Goal: Task Accomplishment & Management: Complete application form

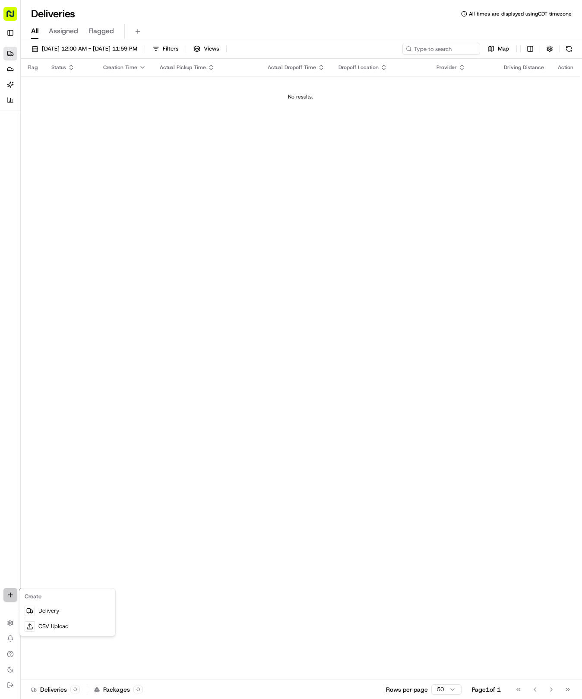
click at [11, 599] on html "Tso Chinese 04 Round Rock [EMAIL_ADDRESS][DOMAIN_NAME] Toggle Sidebar Deliverie…" at bounding box center [291, 349] width 582 height 699
click at [58, 606] on link "Delivery" at bounding box center [67, 611] width 92 height 16
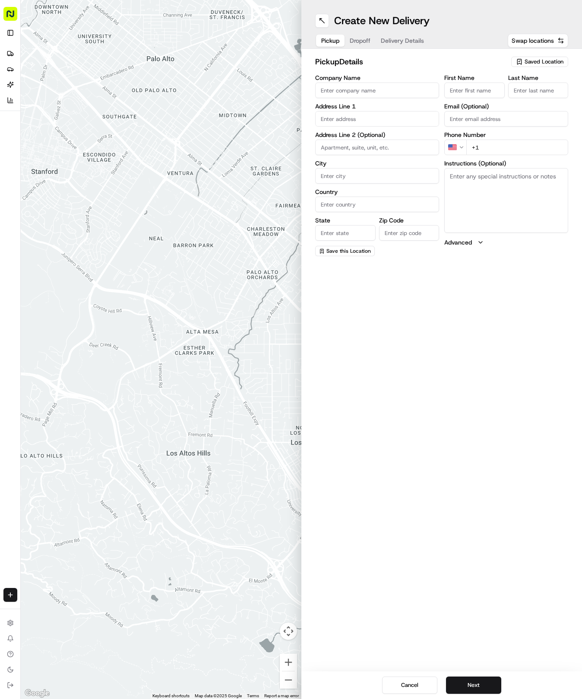
click at [542, 67] on div "Saved Location" at bounding box center [540, 62] width 57 height 10
click at [523, 101] on span "(04) Tso Chinese Takeout & Delivery Round Rock (04)" at bounding box center [525, 98] width 106 height 16
type input "(04) Tso Chinese Takeout & Delivery Round Rock"
type input "2000 N [PERSON_NAME] St"
type input "Ste 108"
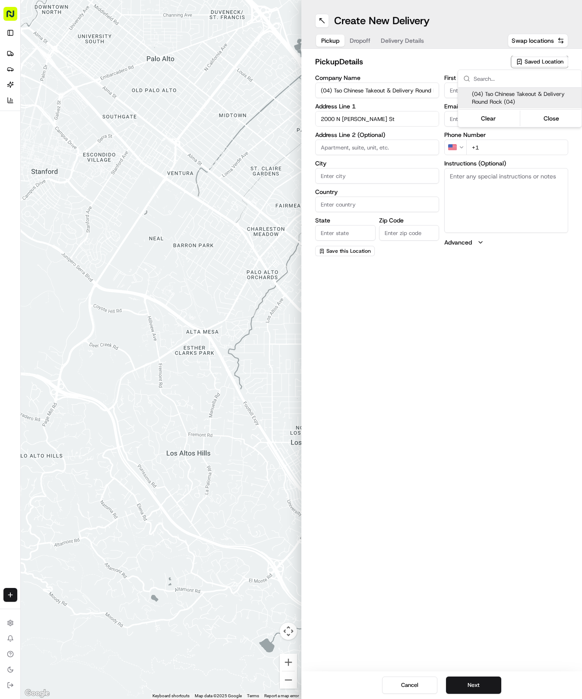
type input "Round Rock"
type input "US"
type input "[GEOGRAPHIC_DATA]"
type input "78664"
type input "Tso Chinese"
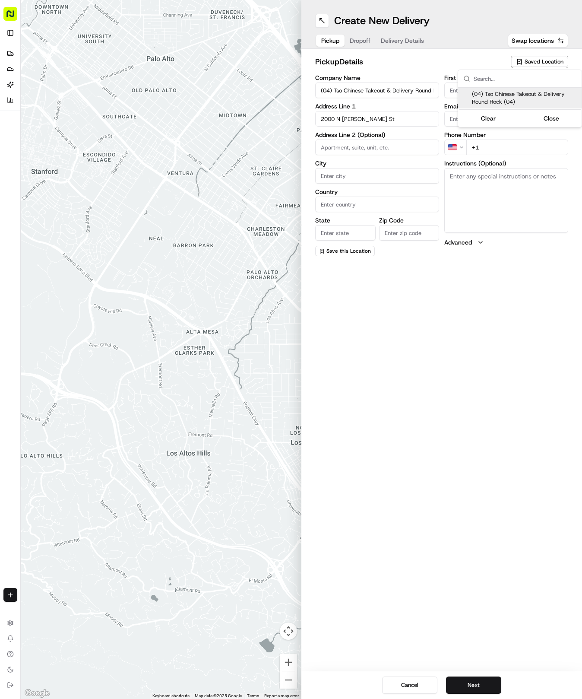
type input "Round Rock Manager"
type input "[EMAIL_ADDRESS][DOMAIN_NAME]"
type input "[PHONE_NUMBER]"
type textarea "Submit a picture displaying address & food as Proof of Delivery. Envía una foto…"
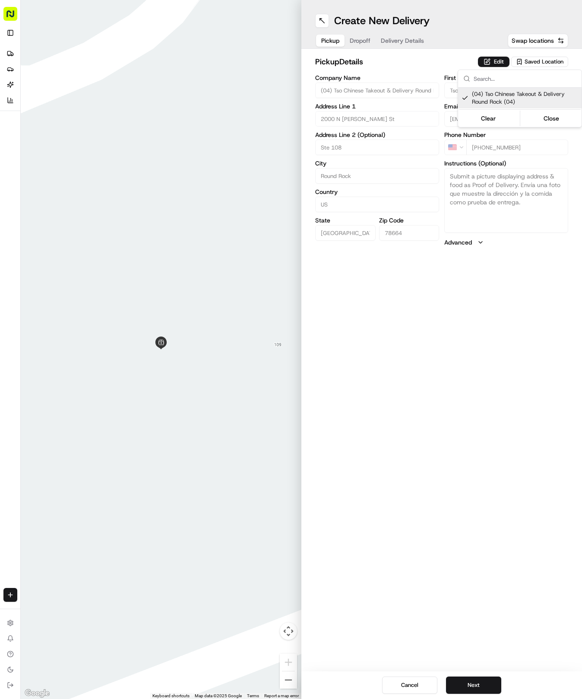
click at [426, 524] on html "Tso Chinese 04 Round Rock [EMAIL_ADDRESS][DOMAIN_NAME] Toggle Sidebar Deliverie…" at bounding box center [291, 349] width 582 height 699
click at [480, 686] on button "Next" at bounding box center [473, 685] width 55 height 17
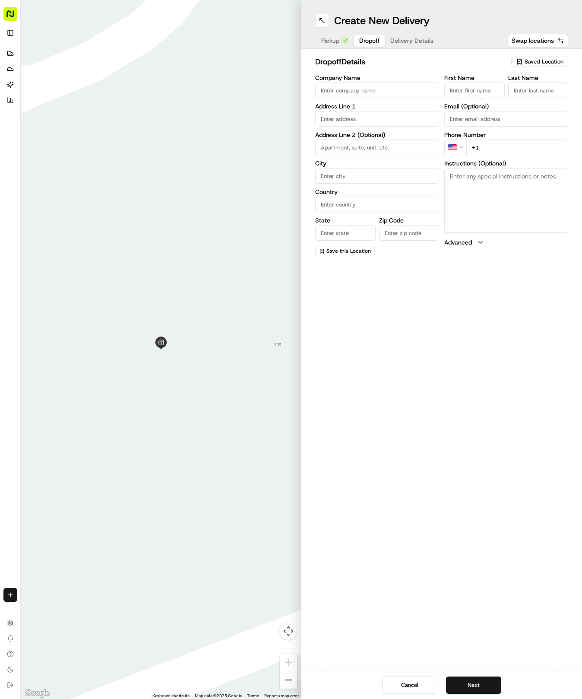
click at [366, 113] on input "text" at bounding box center [377, 119] width 124 height 16
click at [464, 92] on input "First Name" at bounding box center [475, 91] width 60 height 16
type input "[PERSON_NAME]"
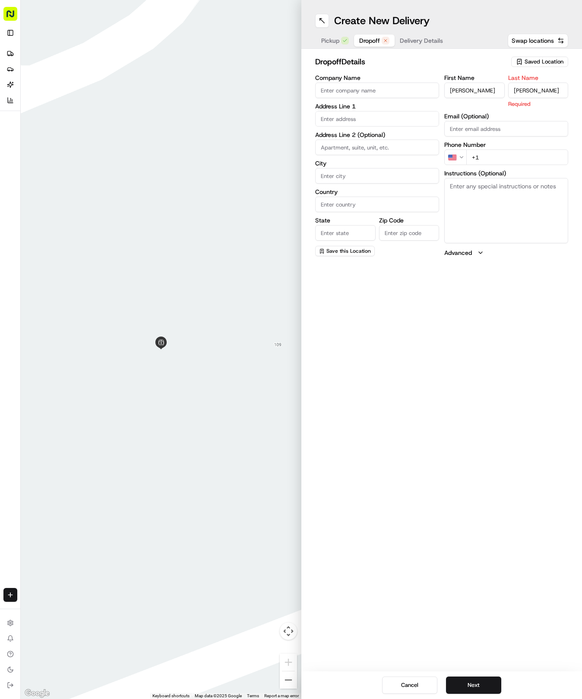
type input "[PERSON_NAME]"
click at [518, 158] on div "First Name [PERSON_NAME] Last Name [PERSON_NAME] Email (Optional) Phone Number …" at bounding box center [507, 165] width 124 height 181
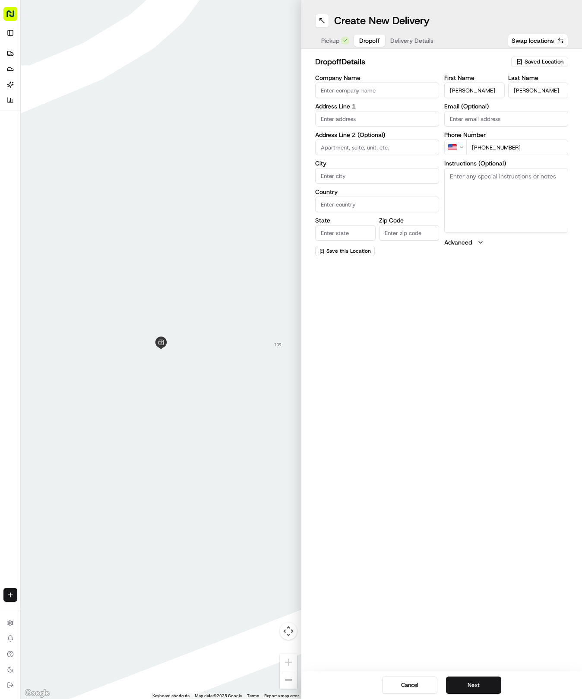
type input "[PHONE_NUMBER]"
click at [397, 122] on input "text" at bounding box center [377, 119] width 124 height 16
click at [417, 139] on div "[STREET_ADDRESS]" at bounding box center [378, 136] width 120 height 13
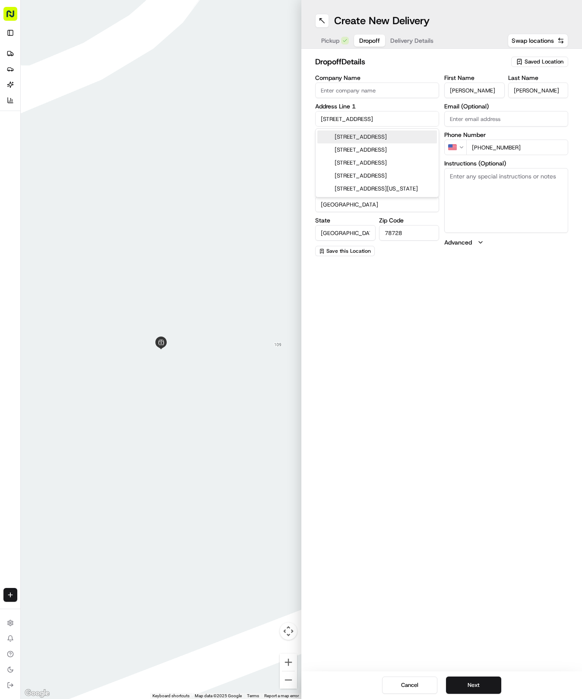
type input "[STREET_ADDRESS]"
type input "Austin"
type input "[GEOGRAPHIC_DATA]"
type input "78728"
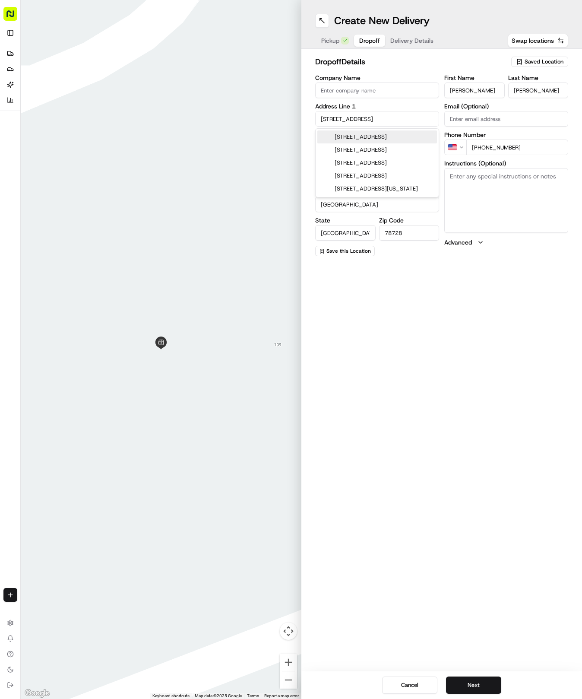
type input "[STREET_ADDRESS]"
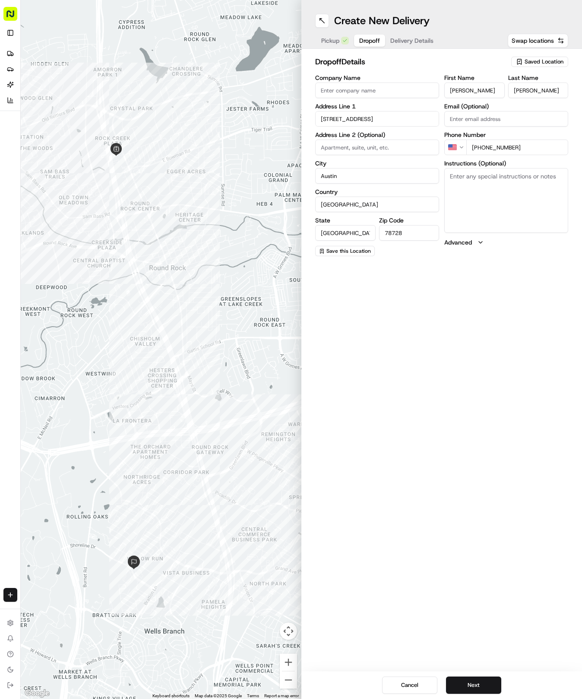
click at [380, 140] on input at bounding box center [377, 148] width 124 height 16
paste input "Apt [STREET_ADDRESS]"
click at [404, 142] on input "Apt [STREET_ADDRESS]" at bounding box center [377, 148] width 124 height 16
click at [394, 151] on input "Apt [STREET_ADDRESS]" at bounding box center [377, 148] width 124 height 16
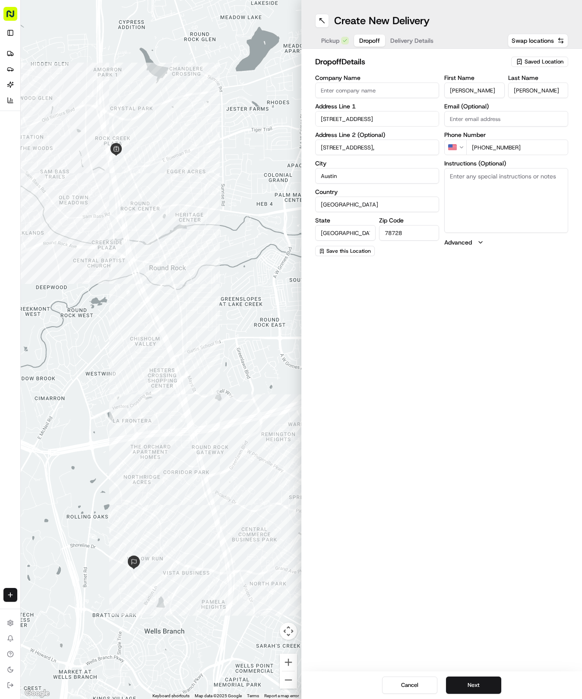
paste input "code 4108"
type input "[STREET_ADDRESS]"
click at [379, 86] on input "Company Name" at bounding box center [377, 91] width 124 height 16
paste input "[GEOGRAPHIC_DATA]"
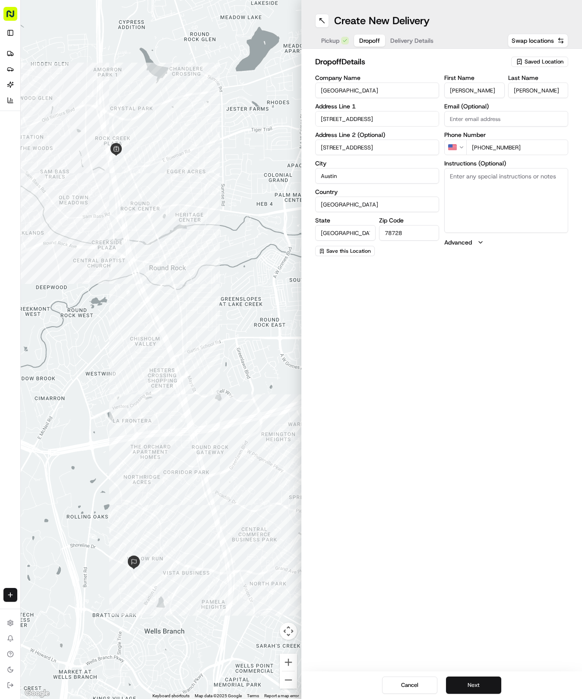
type input "[GEOGRAPHIC_DATA]"
click at [478, 685] on button "Next" at bounding box center [473, 685] width 55 height 17
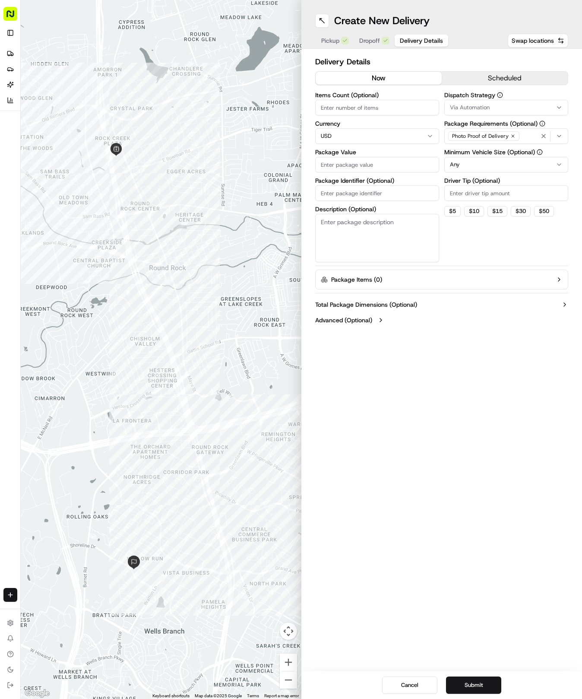
click at [495, 114] on button "Via Automation" at bounding box center [507, 108] width 124 height 16
click at [480, 158] on span "Tso Round Rock Strategy" at bounding box center [512, 155] width 106 height 8
click at [479, 250] on html "Tso Chinese 04 Round Rock [EMAIL_ADDRESS][DOMAIN_NAME] Toggle Sidebar Deliverie…" at bounding box center [291, 349] width 582 height 699
click at [501, 167] on html "Tso Chinese 04 Round Rock [EMAIL_ADDRESS][DOMAIN_NAME] Toggle Sidebar Deliverie…" at bounding box center [291, 349] width 582 height 699
click at [483, 188] on input "Driver Tip (Optional)" at bounding box center [507, 193] width 124 height 16
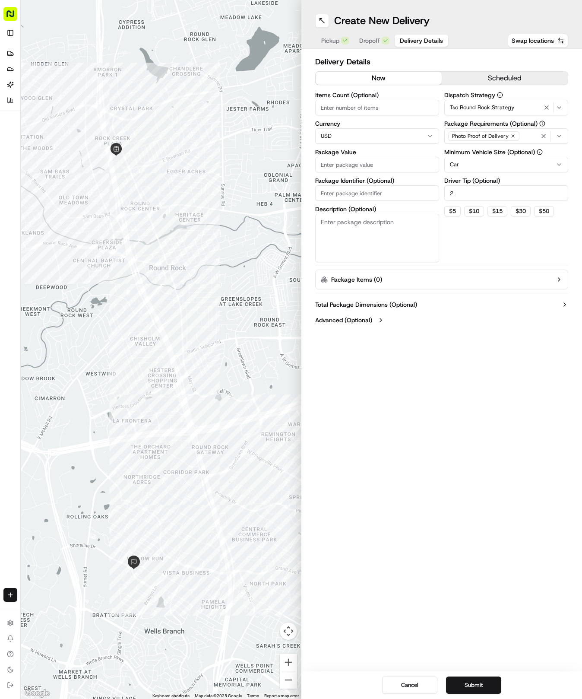
type input "2"
click at [424, 104] on input "Items Count (Optional)" at bounding box center [377, 108] width 124 height 16
type input "2"
click at [360, 166] on input "Package Value" at bounding box center [377, 165] width 124 height 16
type input "41.57"
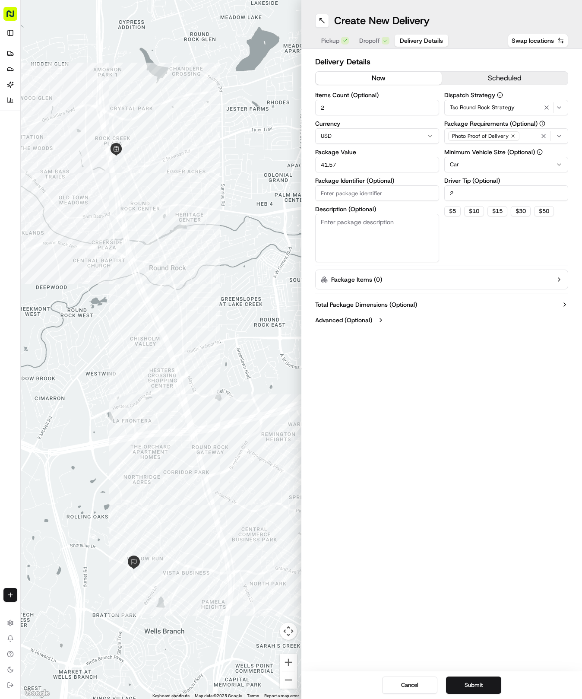
click at [380, 188] on input "Package Identifier (Optional)" at bounding box center [377, 193] width 124 height 16
paste input "RKC1IHR"
type input "RKC1IHR"
click at [468, 685] on button "Submit" at bounding box center [473, 685] width 55 height 17
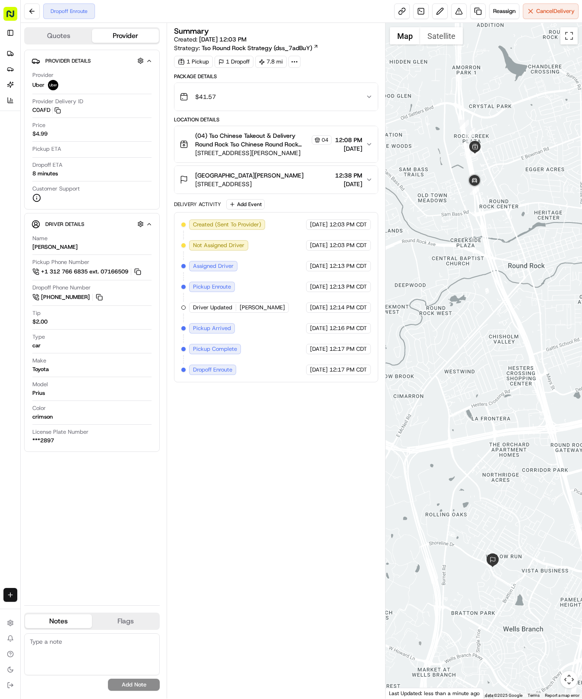
click at [18, 597] on div "Create" at bounding box center [10, 595] width 20 height 21
click at [11, 598] on html "Tso Chinese 04 Round Rock [EMAIL_ADDRESS][DOMAIN_NAME] Toggle Sidebar Deliverie…" at bounding box center [291, 349] width 582 height 699
click at [84, 608] on link "Delivery" at bounding box center [67, 611] width 92 height 16
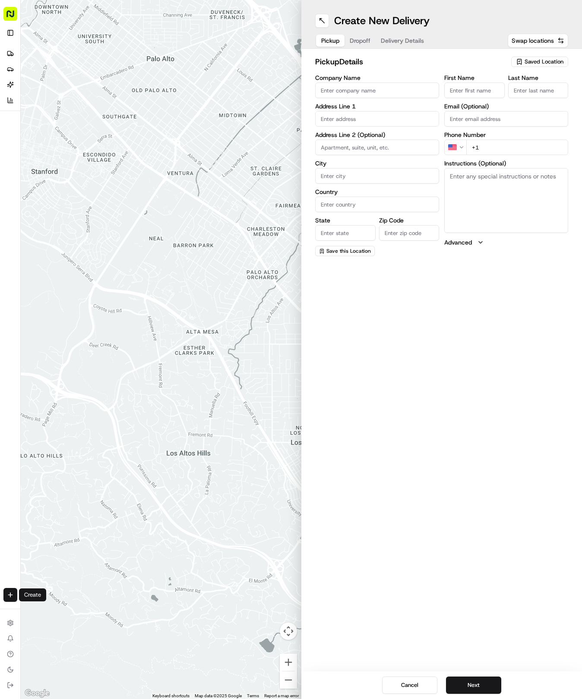
click at [530, 62] on span "Saved Location" at bounding box center [544, 62] width 39 height 8
click at [534, 97] on span "(04) Tso Chinese Takeout & Delivery Round Rock (04)" at bounding box center [525, 98] width 106 height 16
type input "(04) Tso Chinese Takeout & Delivery Round Rock"
type input "2000 N [PERSON_NAME] St"
type input "Ste 108"
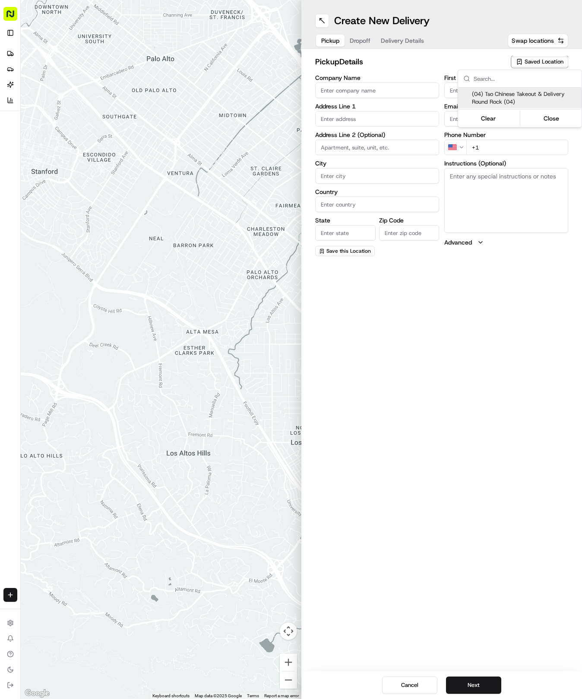
type input "Round Rock"
type input "US"
type input "[GEOGRAPHIC_DATA]"
type input "78664"
type input "Tso Chinese"
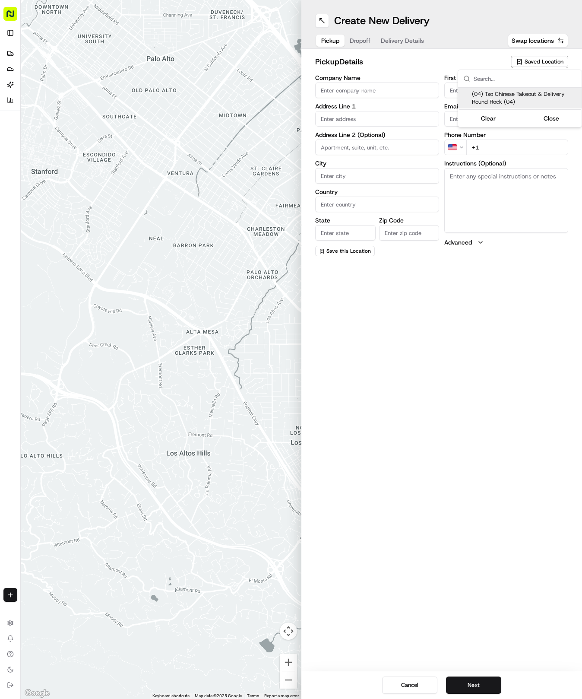
type input "Round Rock Manager"
type input "[EMAIL_ADDRESS][DOMAIN_NAME]"
type input "[PHONE_NUMBER]"
type textarea "Submit a picture displaying address & food as Proof of Delivery. Envía una foto…"
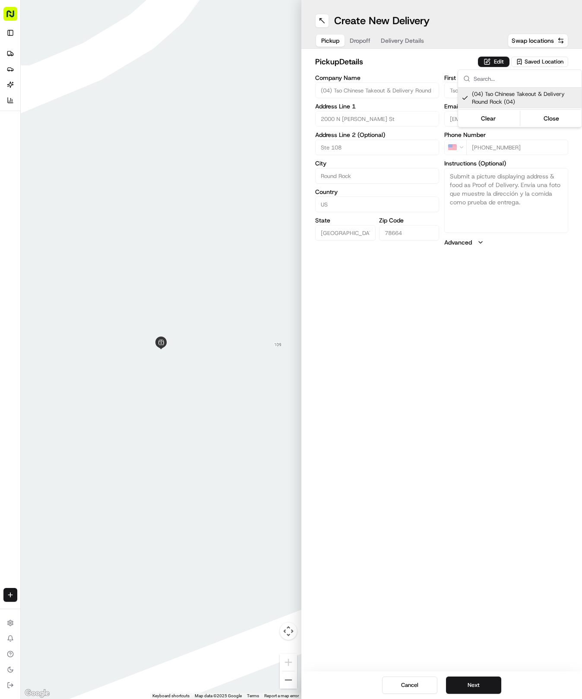
drag, startPoint x: 490, startPoint y: 595, endPoint x: 482, endPoint y: 627, distance: 32.9
click at [490, 593] on html "Tso Chinese 04 Round Rock [EMAIL_ADDRESS][DOMAIN_NAME] Toggle Sidebar Deliverie…" at bounding box center [291, 349] width 582 height 699
click at [475, 686] on button "Next" at bounding box center [473, 685] width 55 height 17
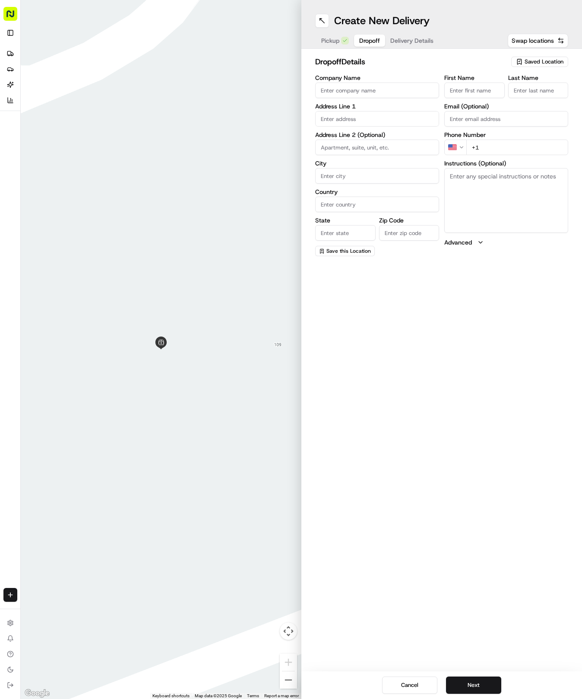
click at [478, 98] on input "First Name" at bounding box center [475, 91] width 60 height 16
type input "Diego"
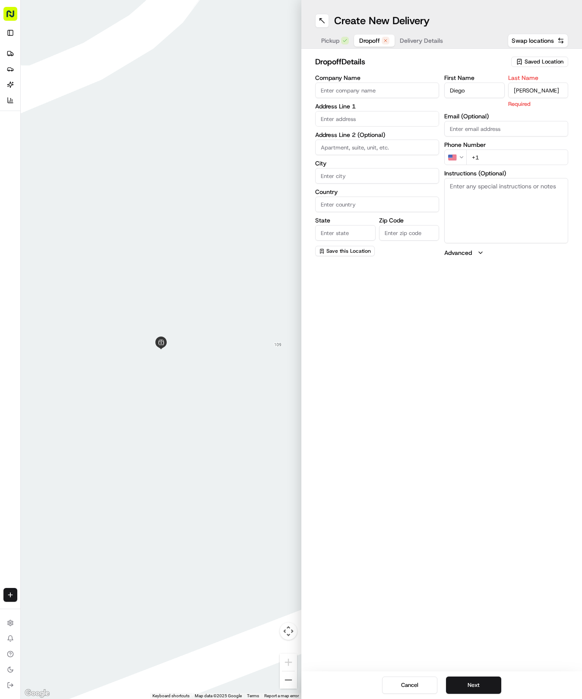
type input "[PERSON_NAME]"
click at [501, 140] on input "+1" at bounding box center [518, 148] width 102 height 16
click at [503, 147] on input "+1" at bounding box center [518, 148] width 102 height 16
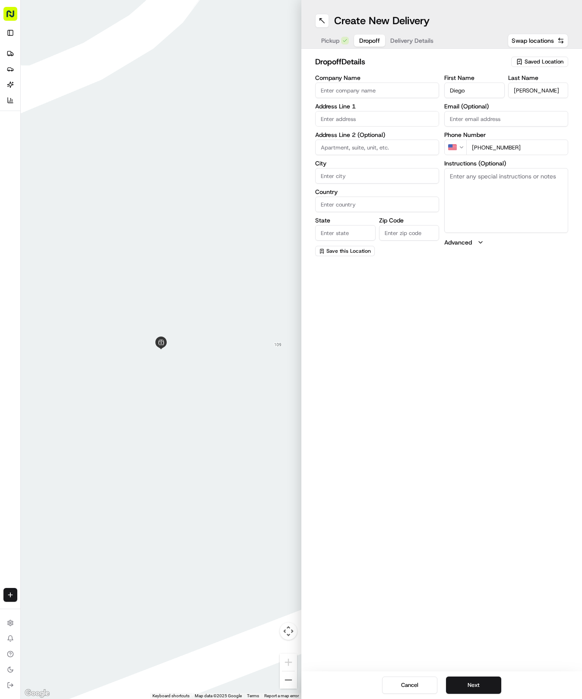
type input "[PHONE_NUMBER]"
click at [351, 116] on input "text" at bounding box center [377, 119] width 124 height 16
click at [396, 137] on div "[STREET_ADDRESS]" at bounding box center [378, 136] width 120 height 13
type input "[STREET_ADDRESS]"
type input "Round Rock"
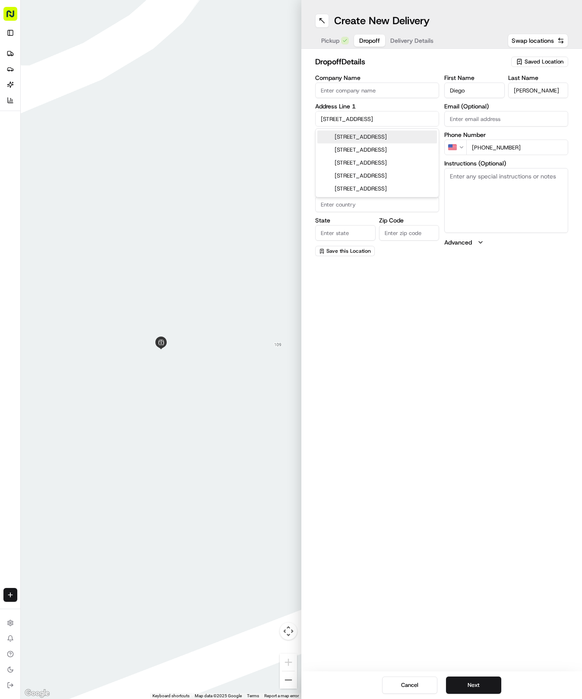
type input "[GEOGRAPHIC_DATA]"
type input "78665"
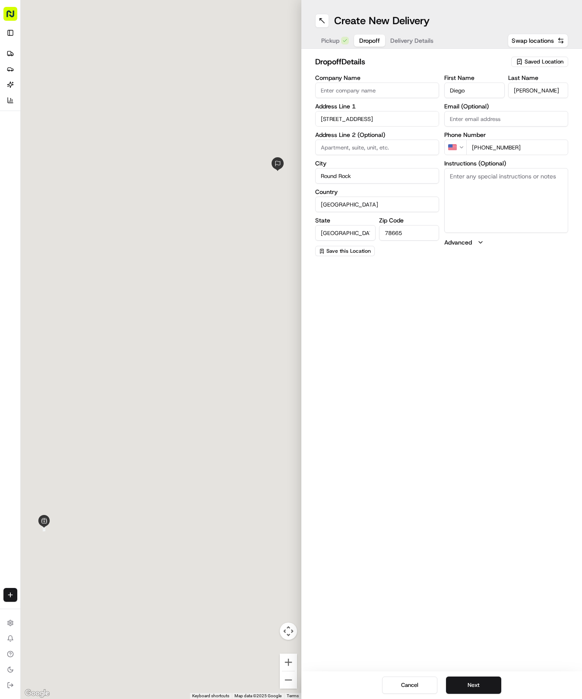
type input "[STREET_ADDRESS]"
click at [467, 407] on div "Create New Delivery Pickup Dropoff Delivery Details Swap locations dropoff Deta…" at bounding box center [442, 349] width 281 height 699
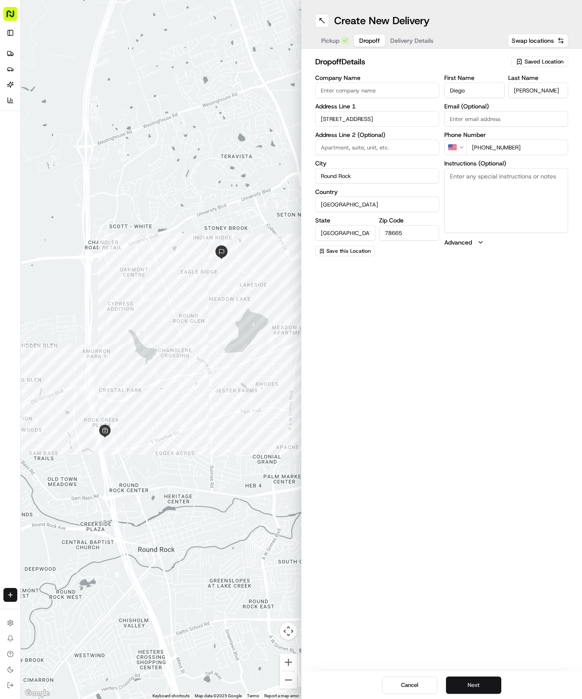
click at [465, 685] on button "Next" at bounding box center [473, 685] width 55 height 17
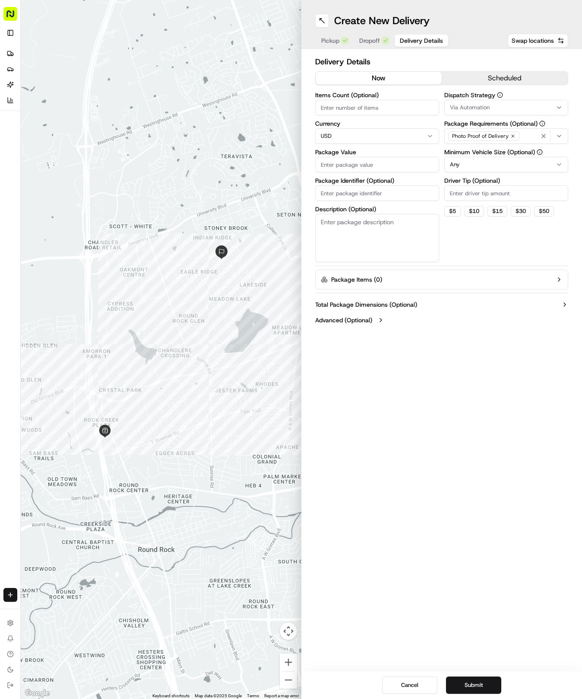
drag, startPoint x: 476, startPoint y: 102, endPoint x: 479, endPoint y: 112, distance: 10.9
click at [476, 103] on button "Via Automation" at bounding box center [507, 108] width 124 height 16
click at [490, 152] on span "Tso Round Rock Strategy" at bounding box center [512, 155] width 106 height 8
click at [479, 231] on html "Tso Chinese 04 Round Rock [EMAIL_ADDRESS][DOMAIN_NAME] Toggle Sidebar Deliverie…" at bounding box center [291, 349] width 582 height 699
click at [487, 162] on html "Tso Chinese 04 Round Rock [EMAIL_ADDRESS][DOMAIN_NAME] Toggle Sidebar Deliverie…" at bounding box center [291, 349] width 582 height 699
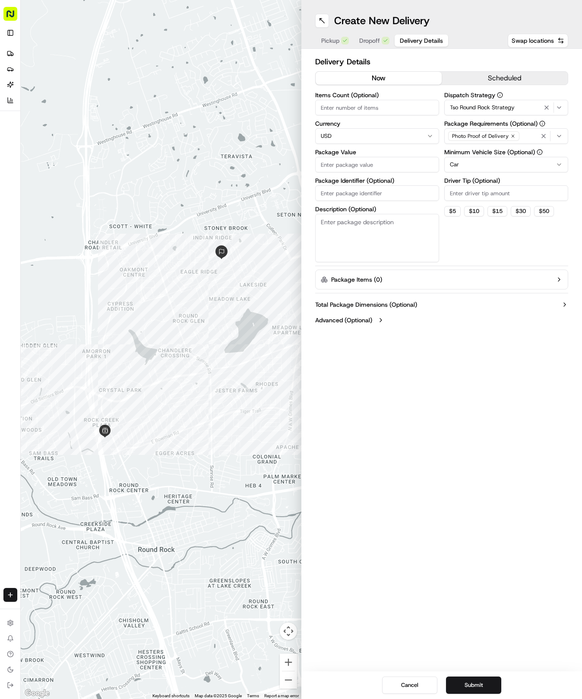
click at [480, 197] on input "Driver Tip (Optional)" at bounding box center [507, 193] width 124 height 16
type input "2"
click at [365, 112] on input "Items Count (Optional)" at bounding box center [377, 108] width 124 height 16
type input "4"
click at [357, 172] on input "Package Value" at bounding box center [377, 165] width 124 height 16
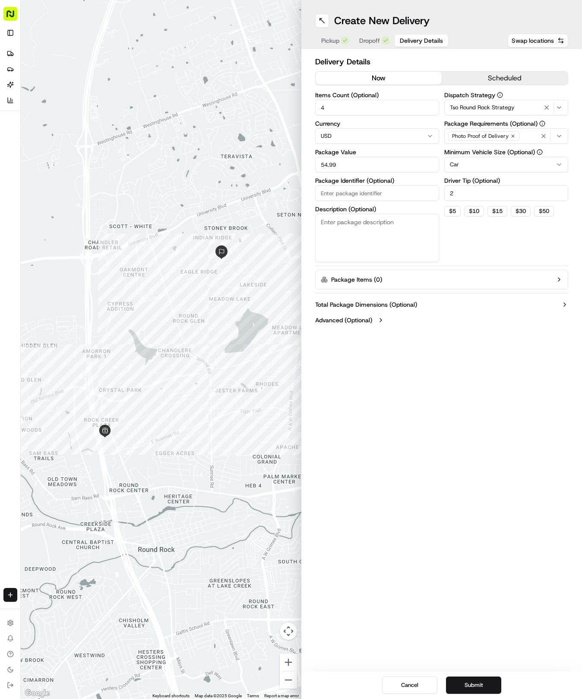
type input "54.99"
click at [364, 194] on input "Package Identifier (Optional)" at bounding box center [377, 193] width 124 height 16
click at [373, 189] on input "Package Identifier (Optional)" at bounding box center [377, 193] width 124 height 16
paste input "HLNJ8LD"
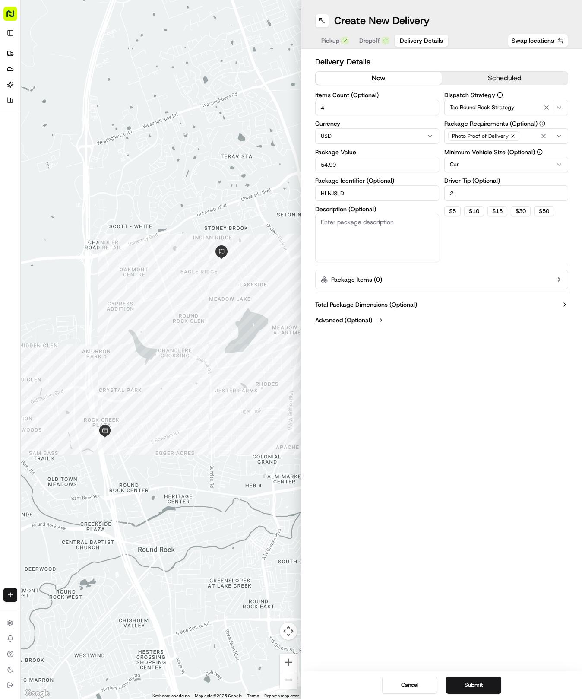
type input "HLNJ8LD"
click at [475, 670] on div "Create New Delivery Pickup Dropoff Delivery Details Swap locations Delivery Det…" at bounding box center [442, 349] width 281 height 699
click at [479, 682] on button "Submit" at bounding box center [473, 685] width 55 height 17
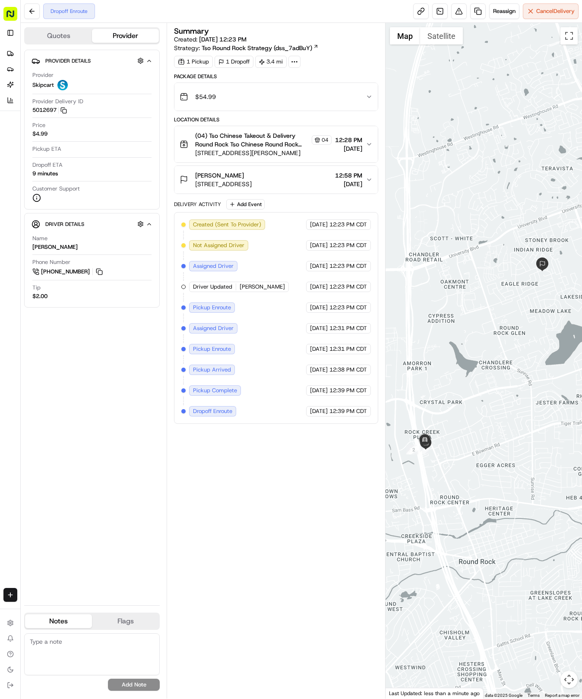
click at [11, 588] on div "Create" at bounding box center [10, 595] width 20 height 21
click at [7, 590] on html "Tso Chinese 04 Round Rock [EMAIL_ADDRESS][DOMAIN_NAME] Toggle Sidebar Deliverie…" at bounding box center [291, 349] width 582 height 699
click at [47, 608] on link "Delivery" at bounding box center [67, 611] width 92 height 16
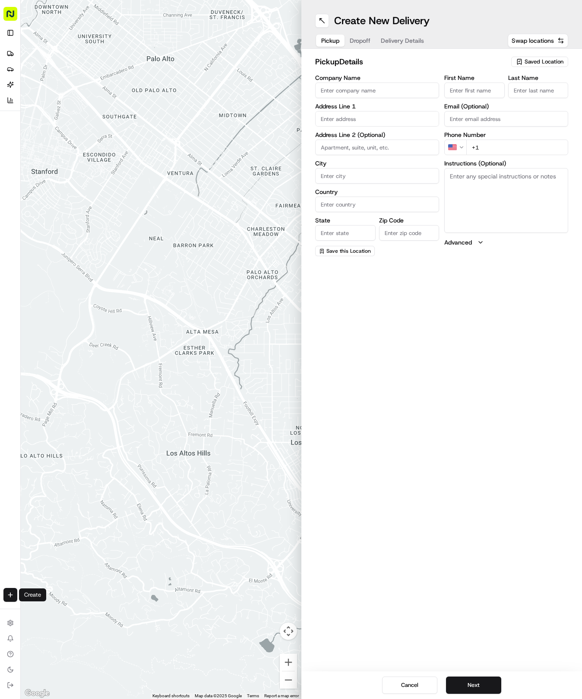
click at [538, 62] on span "Saved Location" at bounding box center [544, 62] width 39 height 8
click at [533, 104] on span "(04) Tso Chinese Takeout & Delivery Round Rock (04)" at bounding box center [525, 98] width 106 height 16
type input "(04) Tso Chinese Takeout & Delivery Round Rock"
type input "2000 N [PERSON_NAME] St"
type input "Ste 108"
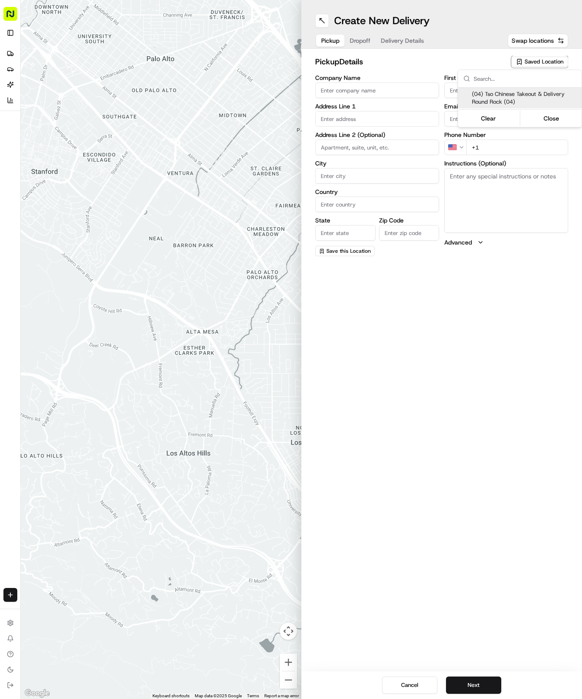
type input "Round Rock"
type input "US"
type input "[GEOGRAPHIC_DATA]"
type input "78664"
type input "Tso Chinese"
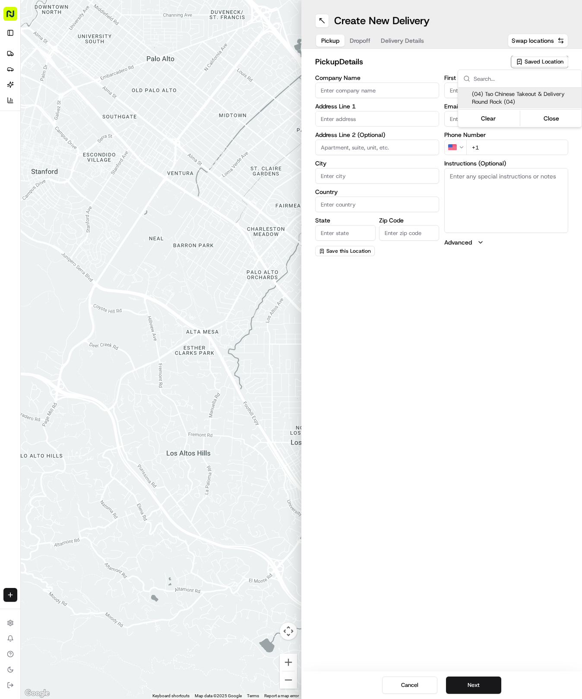
type input "Round Rock Manager"
type input "[EMAIL_ADDRESS][DOMAIN_NAME]"
type input "[PHONE_NUMBER]"
type textarea "Submit a picture displaying address & food as Proof of Delivery. Envía una foto…"
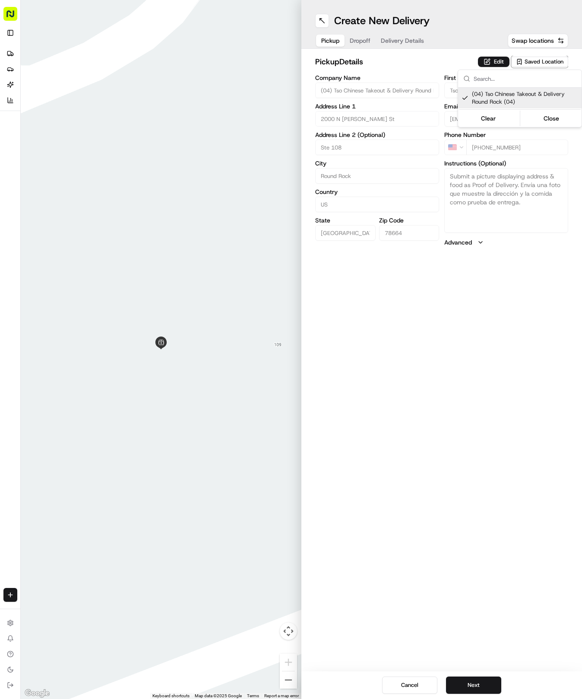
click at [459, 396] on html "Tso Chinese 04 Round Rock [EMAIL_ADDRESS][DOMAIN_NAME] Toggle Sidebar Deliverie…" at bounding box center [291, 349] width 582 height 699
drag, startPoint x: 466, startPoint y: 687, endPoint x: 465, endPoint y: 681, distance: 6.3
click at [467, 687] on button "Next" at bounding box center [473, 685] width 55 height 17
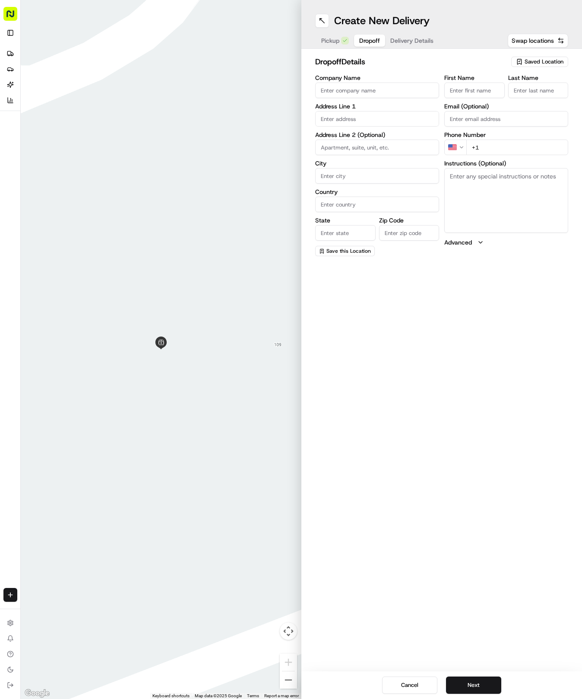
click at [486, 96] on input "First Name" at bounding box center [475, 91] width 60 height 16
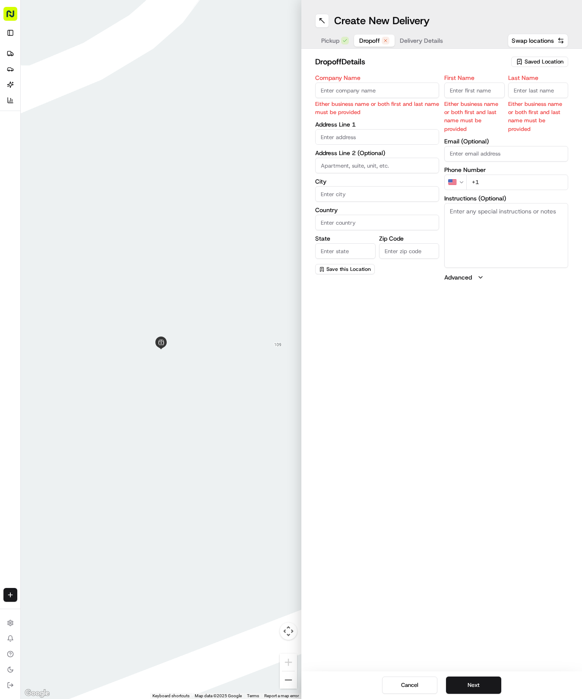
click at [465, 86] on input "First Name" at bounding box center [475, 91] width 60 height 16
type input "[PERSON_NAME]"
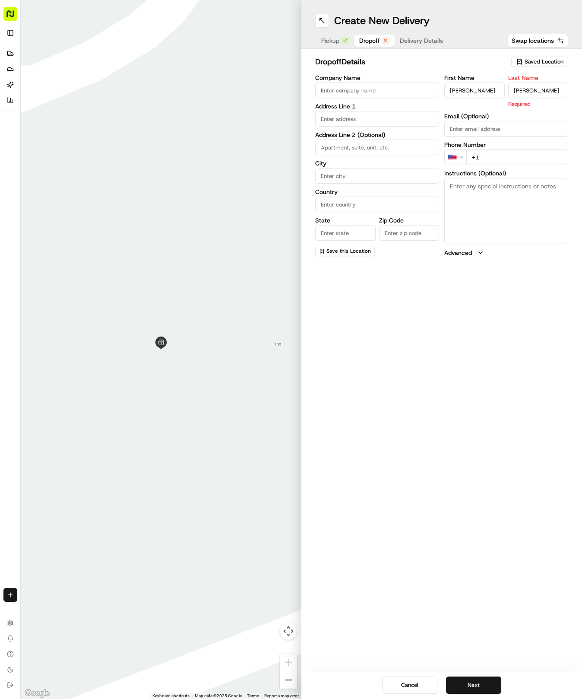
type input "[PERSON_NAME]"
click at [512, 160] on div "First Name [PERSON_NAME] Last Name [PERSON_NAME] Email (Optional) Phone Number …" at bounding box center [507, 165] width 124 height 181
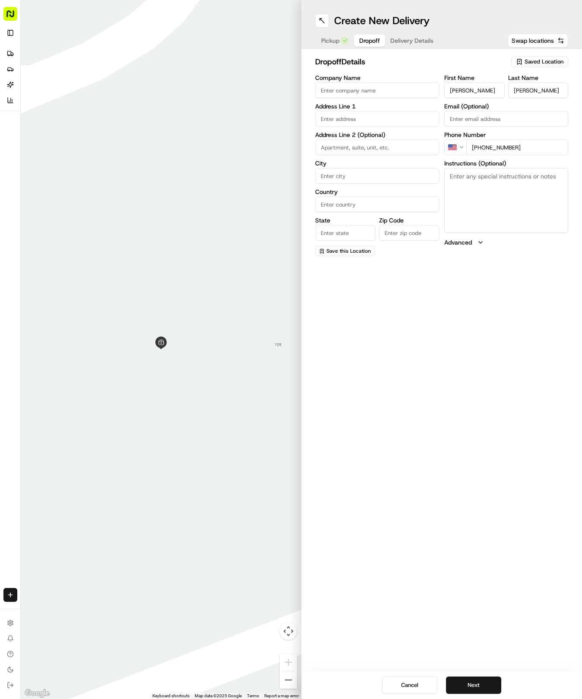
type input "[PHONE_NUMBER]"
click at [397, 118] on input "text" at bounding box center [377, 119] width 124 height 16
click at [394, 137] on div "[STREET_ADDRESS]" at bounding box center [378, 136] width 120 height 13
type input "[STREET_ADDRESS]"
type input "Round Rock"
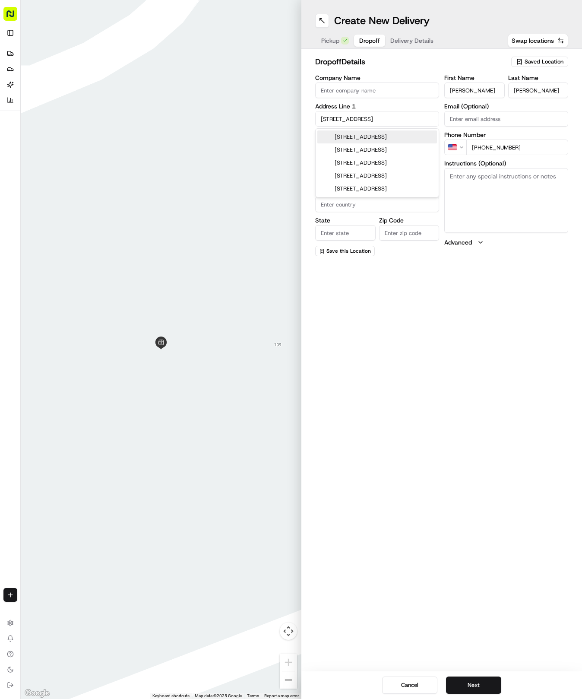
type input "[GEOGRAPHIC_DATA]"
type input "78681"
type input "[STREET_ADDRESS]"
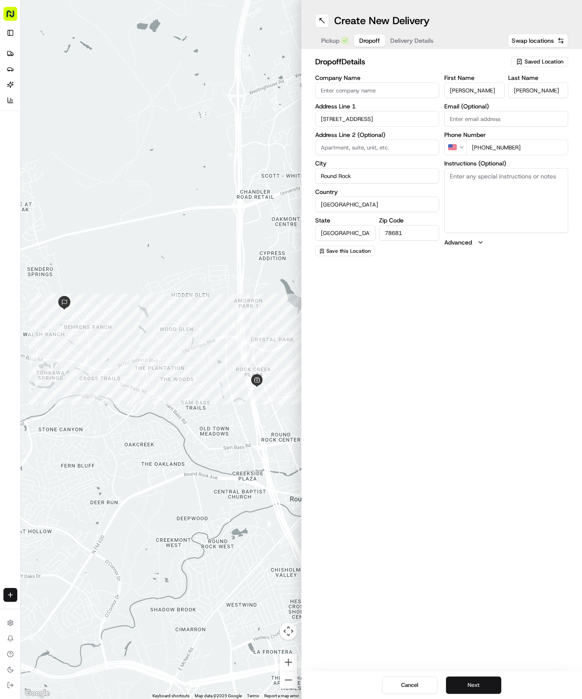
click at [476, 682] on button "Next" at bounding box center [473, 685] width 55 height 17
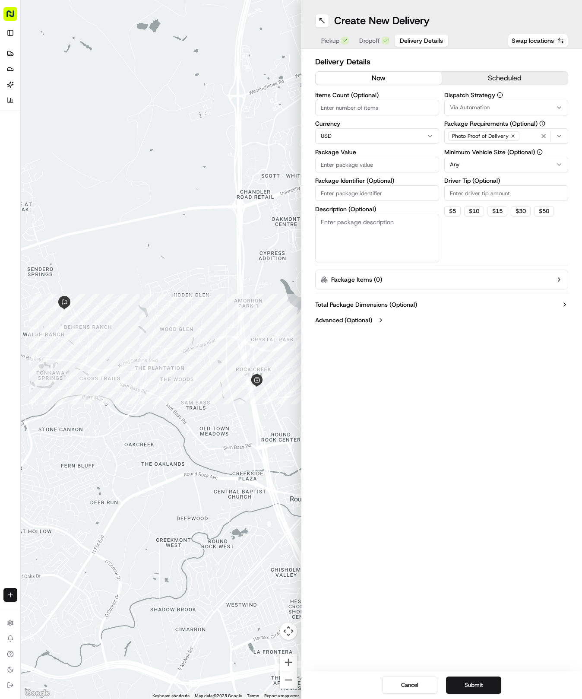
click at [471, 111] on span "Via Automation" at bounding box center [470, 108] width 40 height 8
click at [479, 156] on span "Tso Round Rock Strategy" at bounding box center [512, 155] width 106 height 8
drag, startPoint x: 478, startPoint y: 238, endPoint x: 490, endPoint y: 180, distance: 59.2
click at [479, 237] on html "Tso Chinese 04 Round Rock [EMAIL_ADDRESS][DOMAIN_NAME] Toggle Sidebar Deliverie…" at bounding box center [291, 349] width 582 height 699
click at [493, 166] on html "Tso Chinese 04 Round Rock [EMAIL_ADDRESS][DOMAIN_NAME] Toggle Sidebar Deliverie…" at bounding box center [291, 349] width 582 height 699
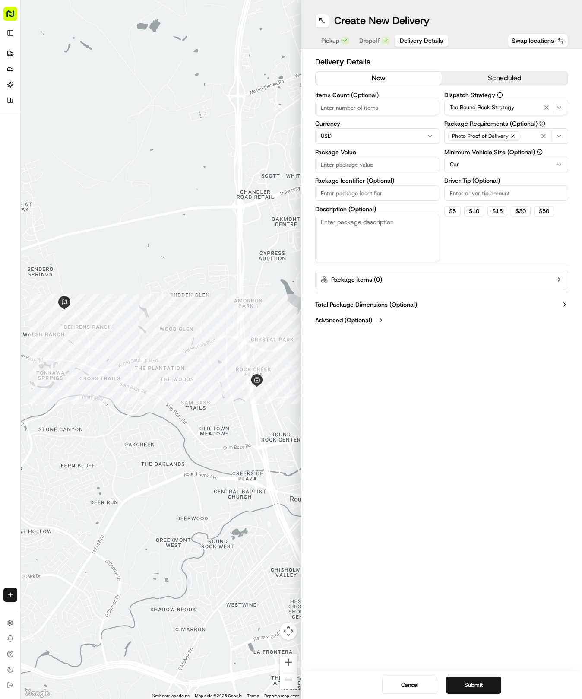
click at [484, 188] on input "Driver Tip (Optional)" at bounding box center [507, 193] width 124 height 16
type input "2"
click at [414, 110] on input "Items Count (Optional)" at bounding box center [377, 108] width 124 height 16
type input "3"
click at [395, 168] on input "Package Value" at bounding box center [377, 165] width 124 height 16
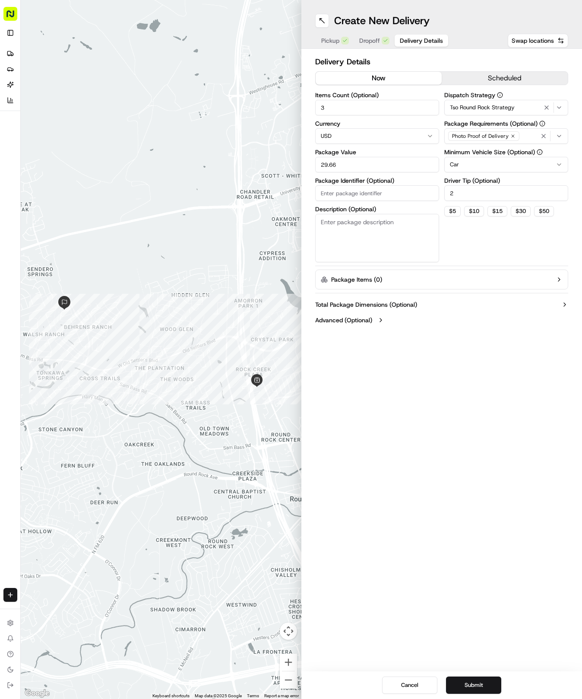
type input "29.66"
click at [371, 191] on input "Package Identifier (Optional)" at bounding box center [377, 193] width 124 height 16
paste input "8XJ84E6"
type input "8XJ84E6"
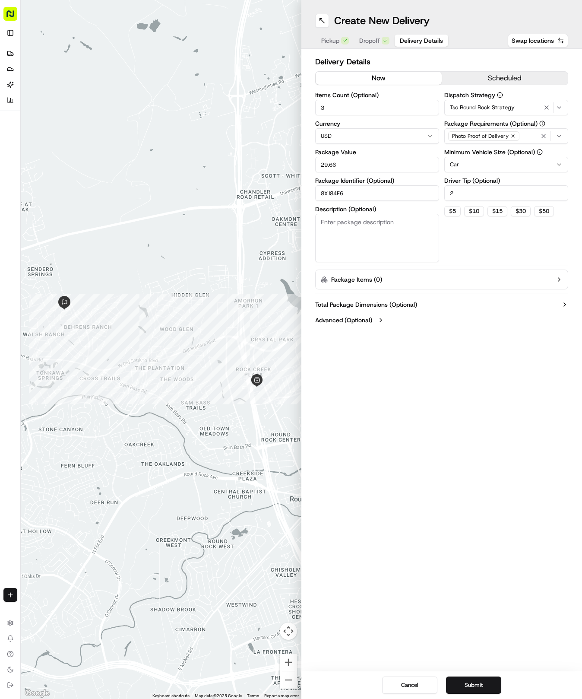
click at [482, 682] on button "Submit" at bounding box center [473, 685] width 55 height 17
